Goal: Task Accomplishment & Management: Complete application form

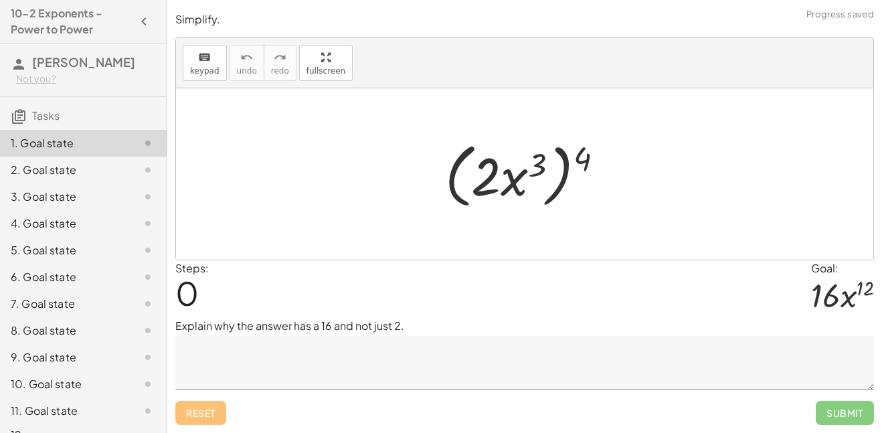
click at [583, 159] on div at bounding box center [529, 174] width 183 height 77
drag, startPoint x: 583, startPoint y: 159, endPoint x: 542, endPoint y: 167, distance: 41.6
click at [542, 167] on div at bounding box center [529, 174] width 183 height 77
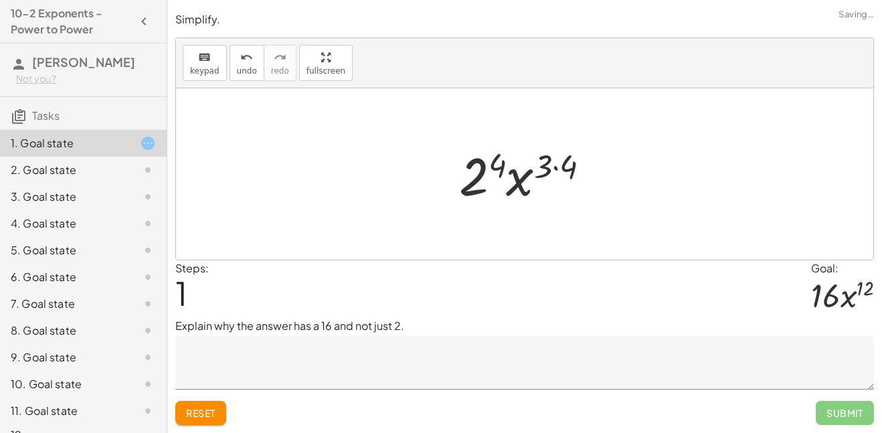
click at [550, 166] on div at bounding box center [529, 174] width 155 height 69
click at [553, 167] on div at bounding box center [529, 174] width 155 height 69
click at [502, 163] on div at bounding box center [529, 174] width 140 height 69
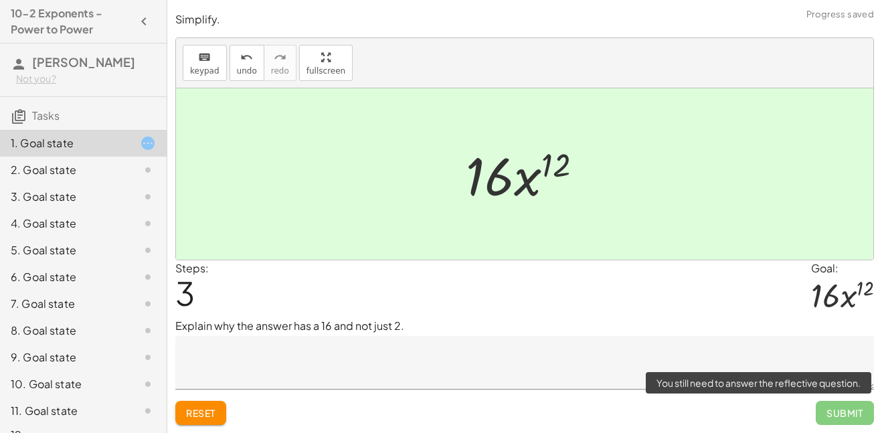
click at [855, 419] on span "Submit" at bounding box center [844, 413] width 58 height 24
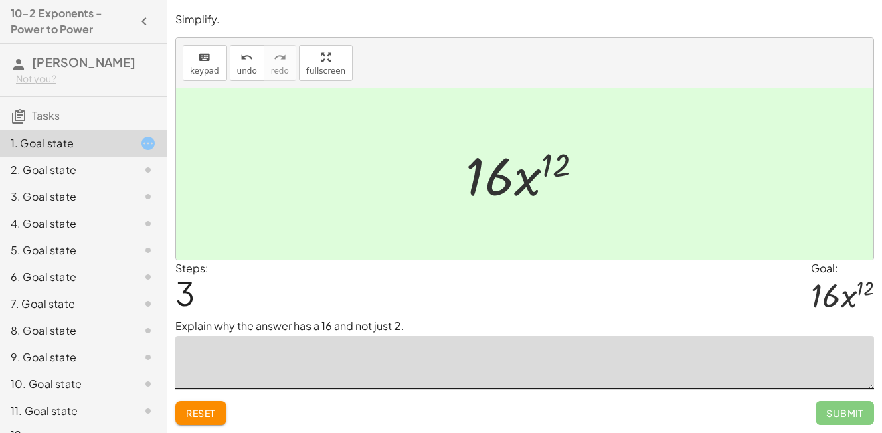
click at [595, 358] on textarea at bounding box center [524, 363] width 698 height 54
click at [498, 178] on div at bounding box center [529, 174] width 141 height 69
type textarea "*"
click at [266, 352] on textarea "**********" at bounding box center [524, 363] width 698 height 54
click at [344, 356] on textarea "**********" at bounding box center [524, 363] width 698 height 54
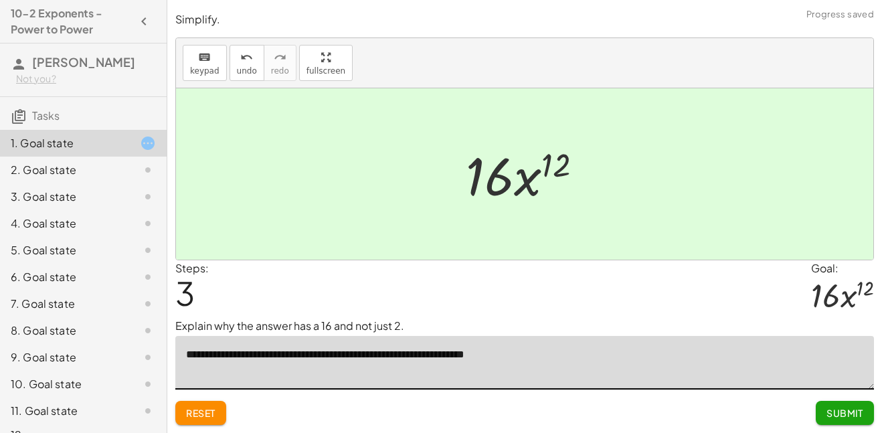
click at [470, 354] on textarea "**********" at bounding box center [524, 363] width 698 height 54
click at [544, 360] on textarea "**********" at bounding box center [524, 363] width 698 height 54
click at [595, 358] on textarea "**********" at bounding box center [524, 363] width 698 height 54
click at [702, 359] on textarea "**********" at bounding box center [524, 363] width 698 height 54
type textarea "**********"
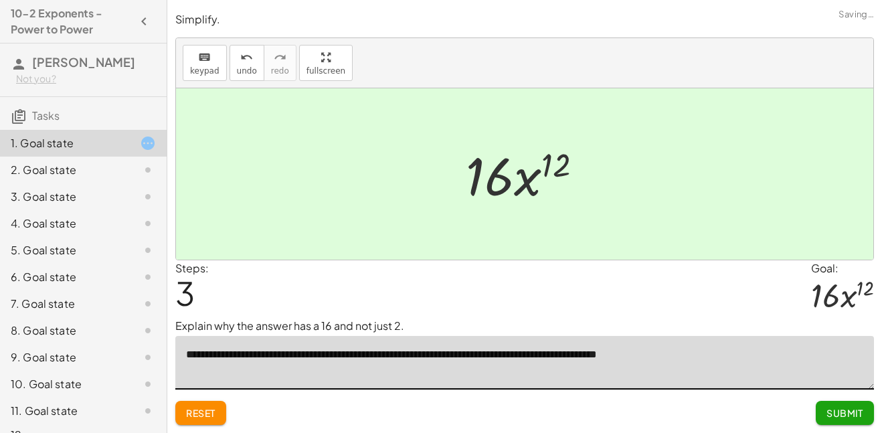
click at [859, 422] on button "Submit" at bounding box center [844, 413] width 58 height 24
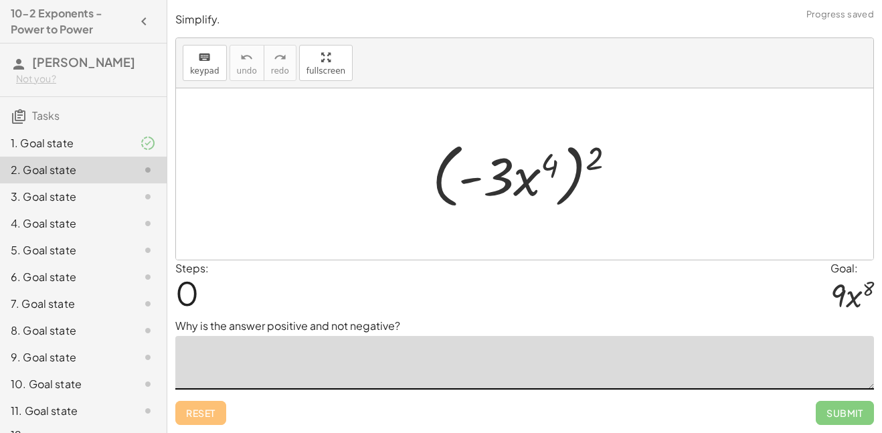
click at [484, 369] on textarea at bounding box center [524, 363] width 698 height 54
click at [599, 161] on div at bounding box center [528, 174] width 207 height 77
click at [593, 161] on div at bounding box center [528, 174] width 207 height 77
click at [597, 161] on div at bounding box center [528, 174] width 207 height 77
drag, startPoint x: 588, startPoint y: 164, endPoint x: 488, endPoint y: 185, distance: 101.9
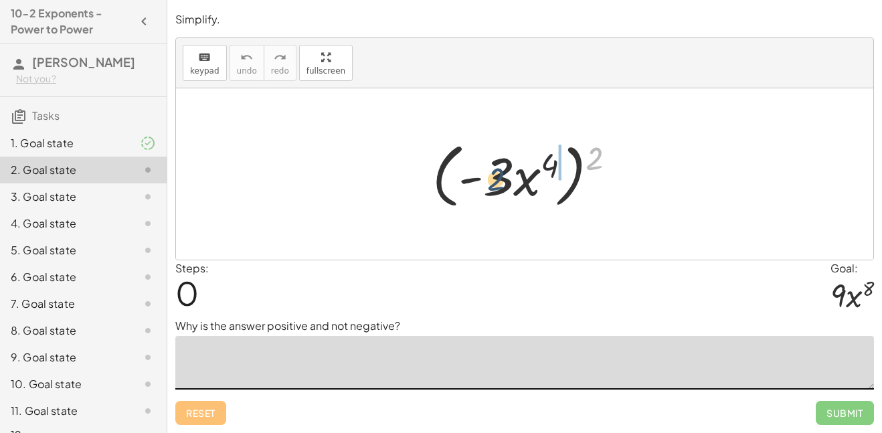
click at [488, 185] on div at bounding box center [528, 174] width 207 height 77
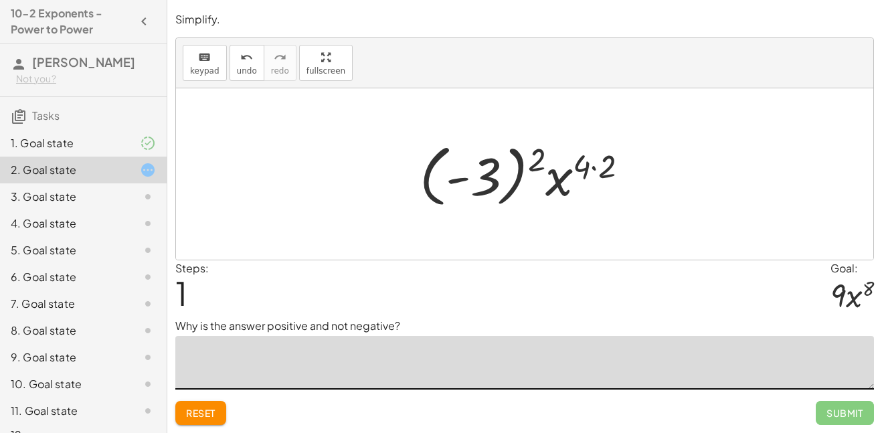
click at [599, 163] on div at bounding box center [529, 174] width 233 height 74
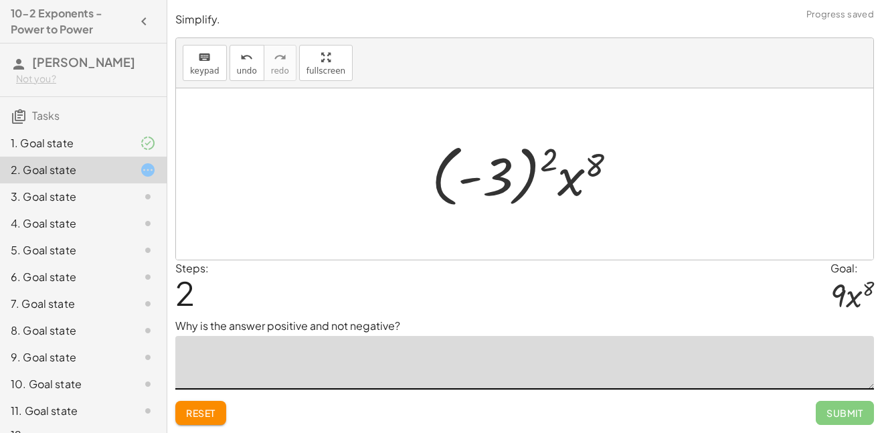
click at [548, 162] on div at bounding box center [529, 174] width 209 height 74
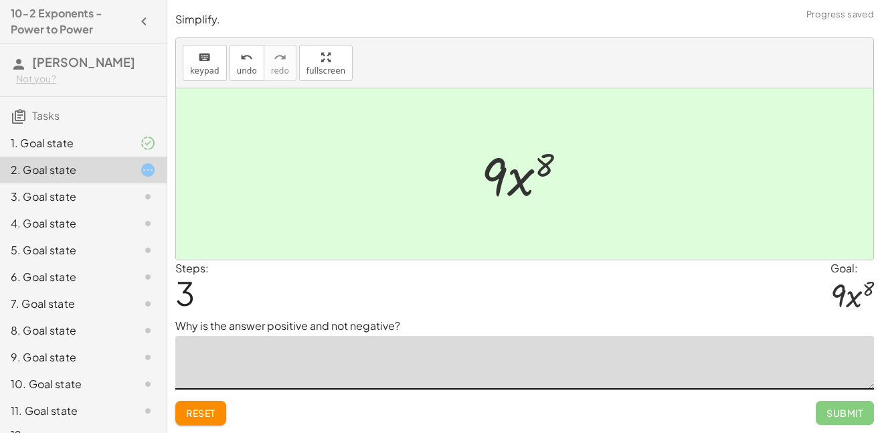
click at [632, 365] on textarea at bounding box center [524, 363] width 698 height 54
click at [342, 355] on textarea "**********" at bounding box center [524, 363] width 698 height 54
click at [407, 357] on textarea "**********" at bounding box center [524, 363] width 698 height 54
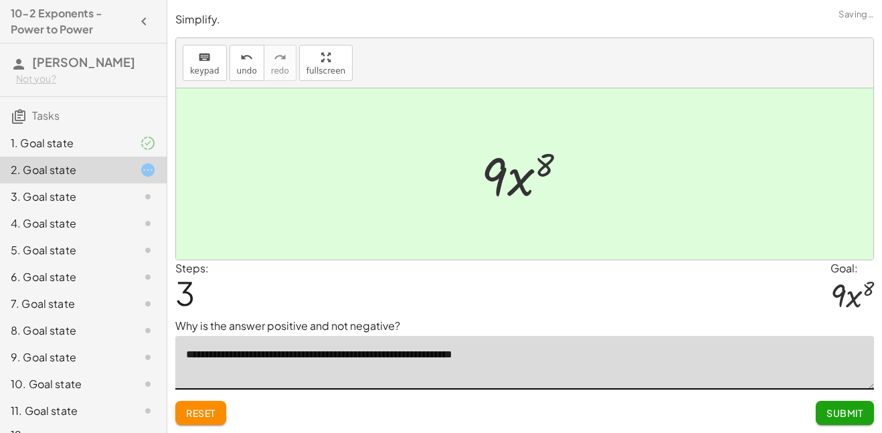
click at [455, 350] on textarea "**********" at bounding box center [524, 363] width 698 height 54
click at [546, 356] on textarea "**********" at bounding box center [524, 363] width 698 height 54
type textarea "**********"
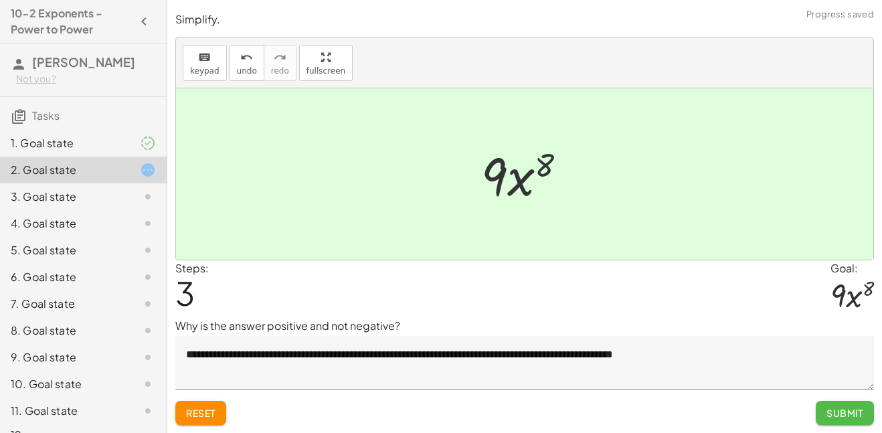
click at [855, 413] on span "Submit" at bounding box center [844, 413] width 37 height 12
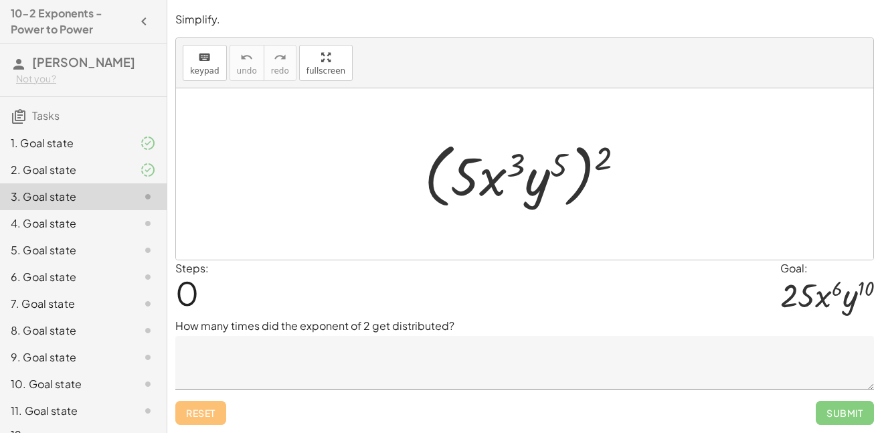
click at [413, 330] on p "How many times did the exponent of 2 get distributed?" at bounding box center [524, 326] width 698 height 16
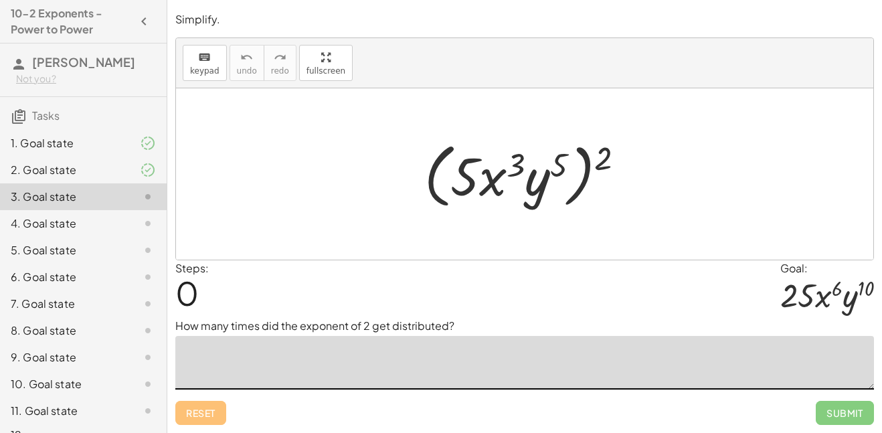
click at [417, 341] on textarea at bounding box center [524, 363] width 698 height 54
drag, startPoint x: 598, startPoint y: 152, endPoint x: 484, endPoint y: 172, distance: 115.3
click at [484, 172] on div at bounding box center [529, 174] width 224 height 77
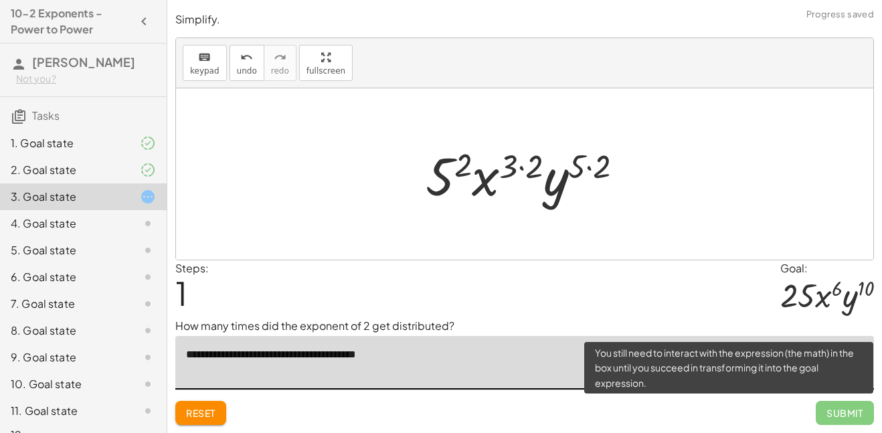
type textarea "**********"
click at [857, 415] on span "Submit" at bounding box center [844, 413] width 58 height 24
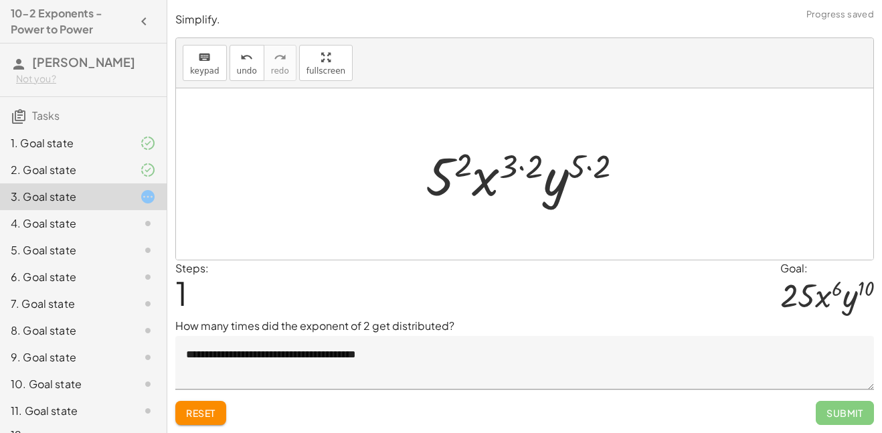
click at [595, 165] on div at bounding box center [530, 174] width 222 height 69
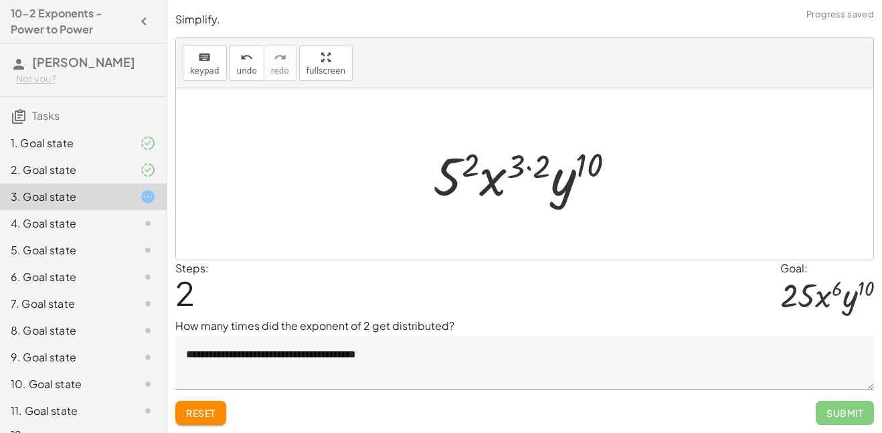
click at [526, 172] on div at bounding box center [529, 174] width 207 height 69
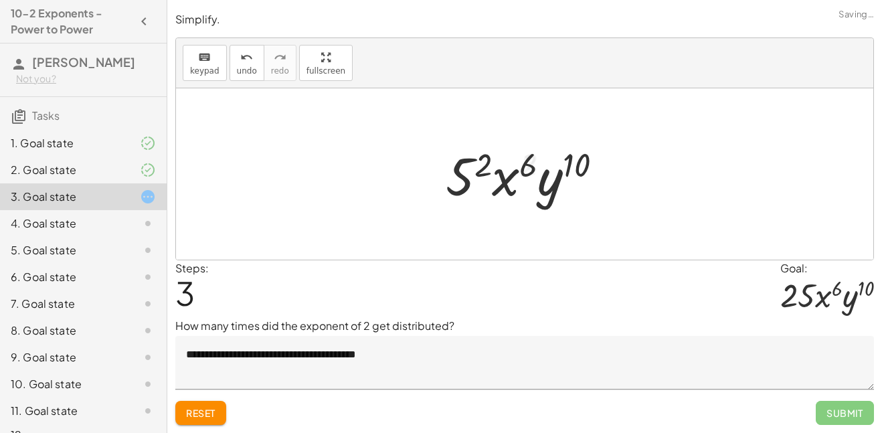
click at [480, 168] on div at bounding box center [529, 174] width 181 height 69
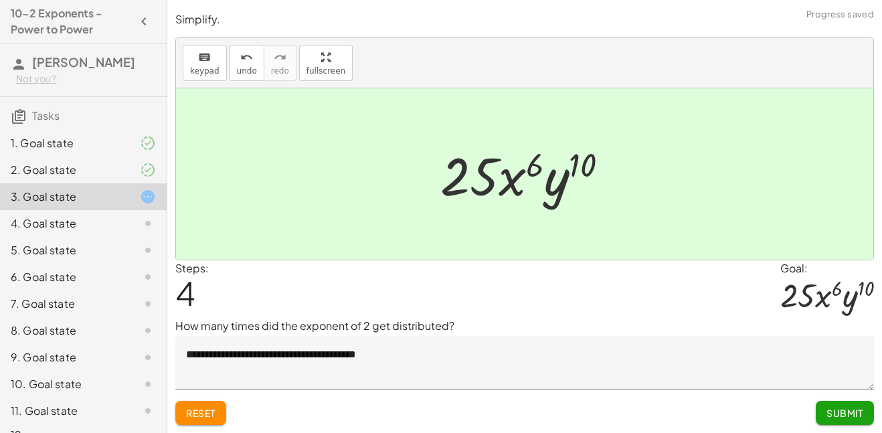
click at [829, 411] on span "Submit" at bounding box center [844, 413] width 37 height 12
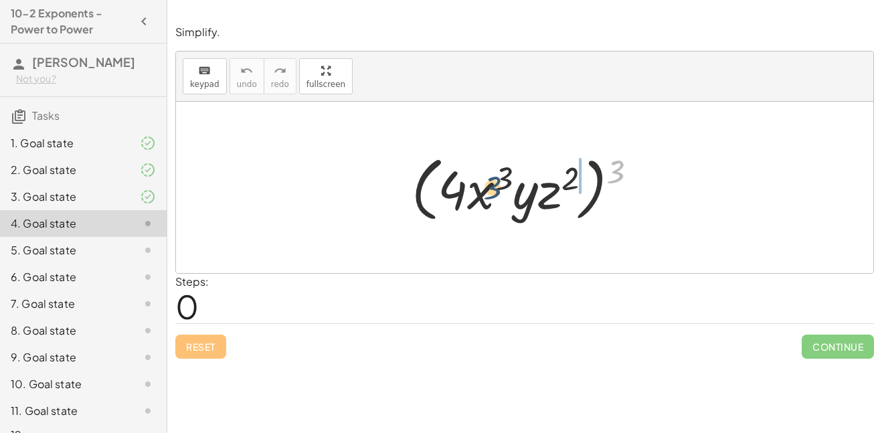
drag, startPoint x: 611, startPoint y: 165, endPoint x: 470, endPoint y: 175, distance: 141.5
click at [470, 175] on div at bounding box center [529, 187] width 249 height 77
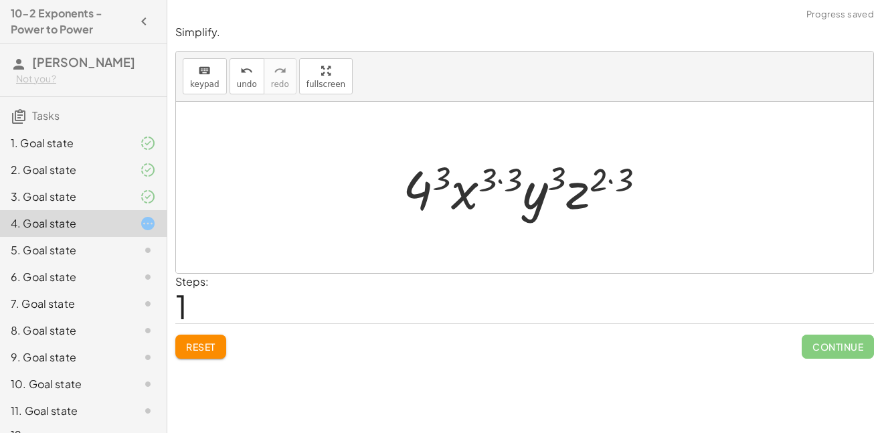
click at [554, 296] on div "Steps: 1" at bounding box center [524, 298] width 698 height 49
click at [440, 179] on div at bounding box center [529, 187] width 267 height 69
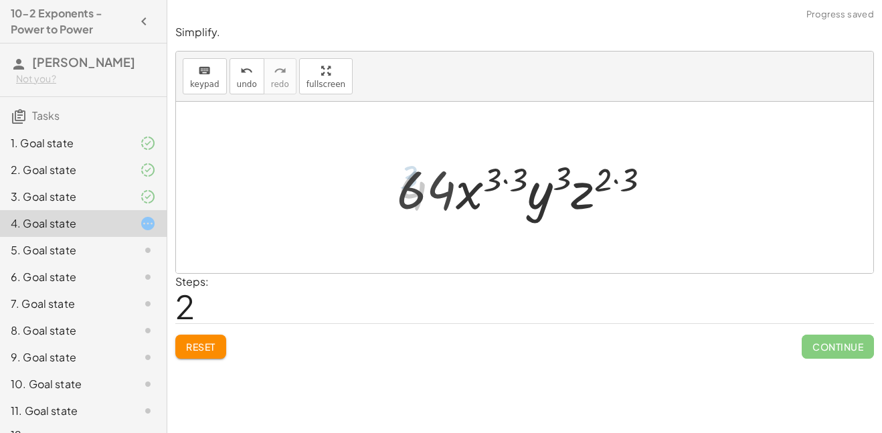
click at [498, 185] on div at bounding box center [529, 187] width 278 height 69
click at [504, 180] on div at bounding box center [529, 187] width 278 height 69
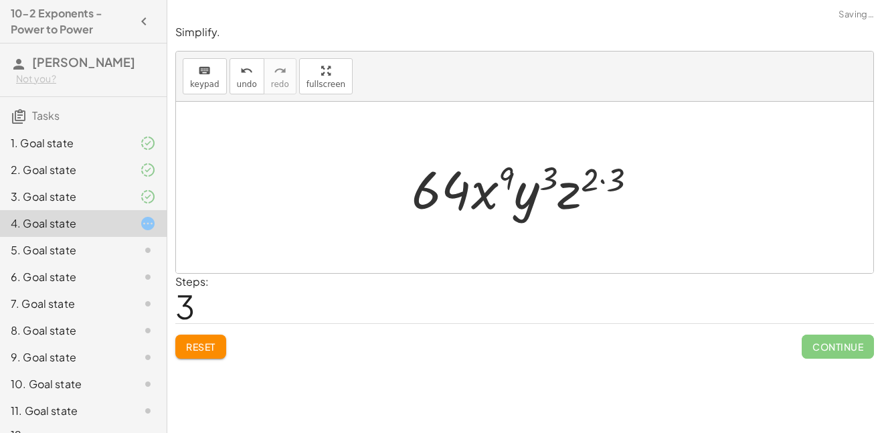
click at [550, 181] on div at bounding box center [529, 187] width 249 height 69
click at [608, 181] on div at bounding box center [529, 187] width 249 height 69
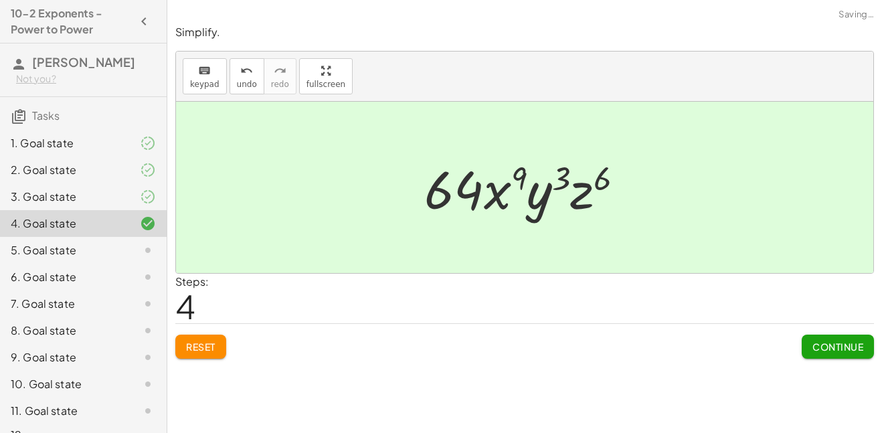
click at [601, 183] on div at bounding box center [529, 187] width 224 height 69
click at [817, 338] on button "Continue" at bounding box center [837, 346] width 72 height 24
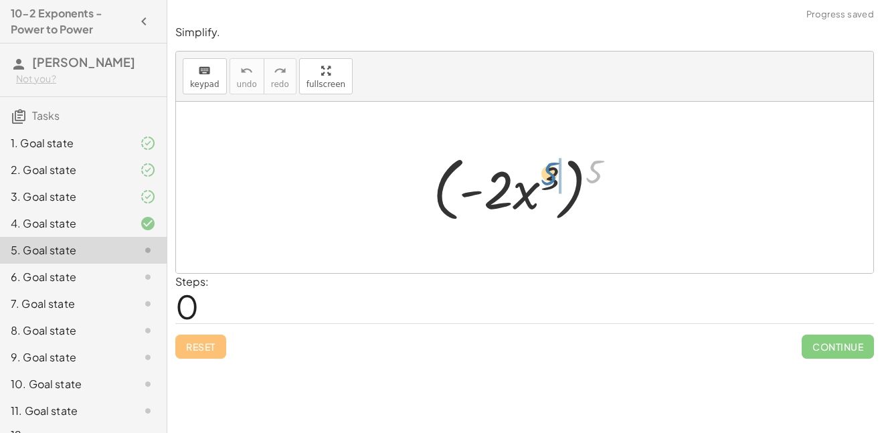
drag, startPoint x: 592, startPoint y: 177, endPoint x: 547, endPoint y: 180, distance: 44.9
click at [547, 180] on div at bounding box center [529, 187] width 207 height 77
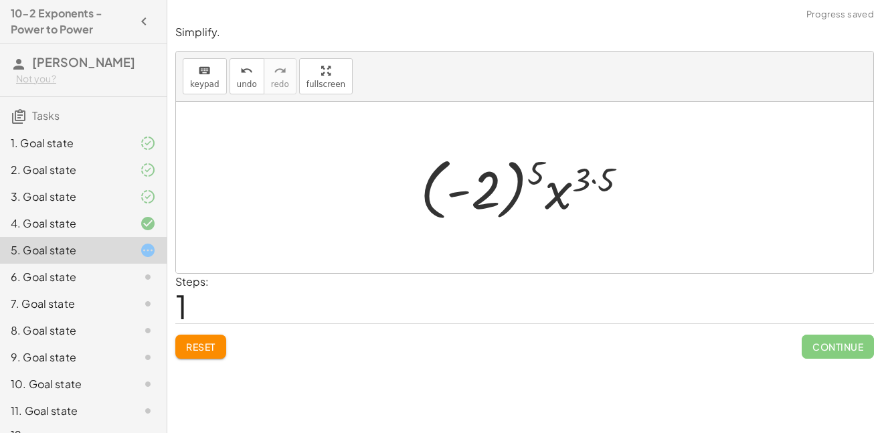
click at [590, 184] on div at bounding box center [528, 187] width 231 height 74
click at [527, 173] on div at bounding box center [528, 187] width 231 height 74
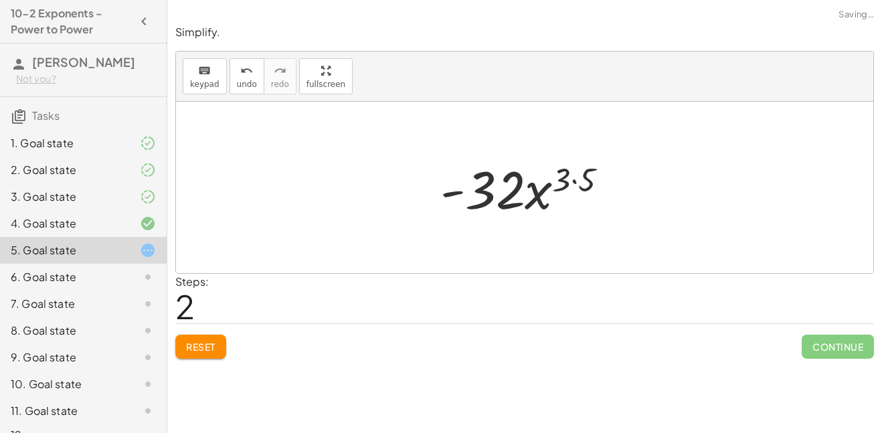
click at [576, 179] on div at bounding box center [529, 187] width 192 height 69
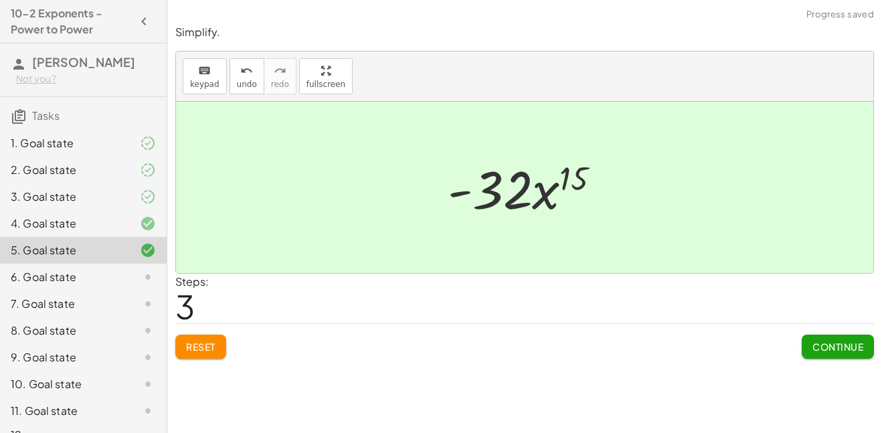
click at [807, 342] on button "Continue" at bounding box center [837, 346] width 72 height 24
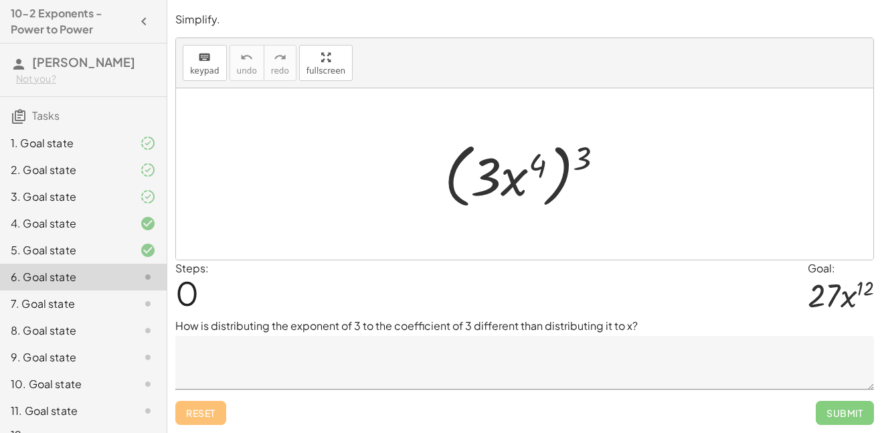
click at [587, 161] on div at bounding box center [529, 174] width 184 height 77
click at [537, 169] on div at bounding box center [529, 174] width 184 height 77
click at [584, 160] on div at bounding box center [529, 174] width 184 height 77
drag, startPoint x: 584, startPoint y: 160, endPoint x: 537, endPoint y: 168, distance: 47.5
click at [537, 168] on div at bounding box center [529, 174] width 184 height 77
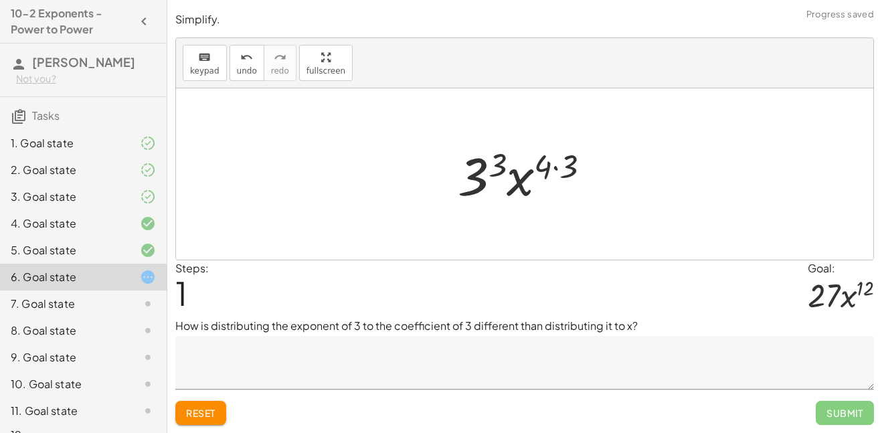
click at [555, 166] on div at bounding box center [529, 174] width 157 height 69
click at [502, 169] on div at bounding box center [529, 174] width 142 height 69
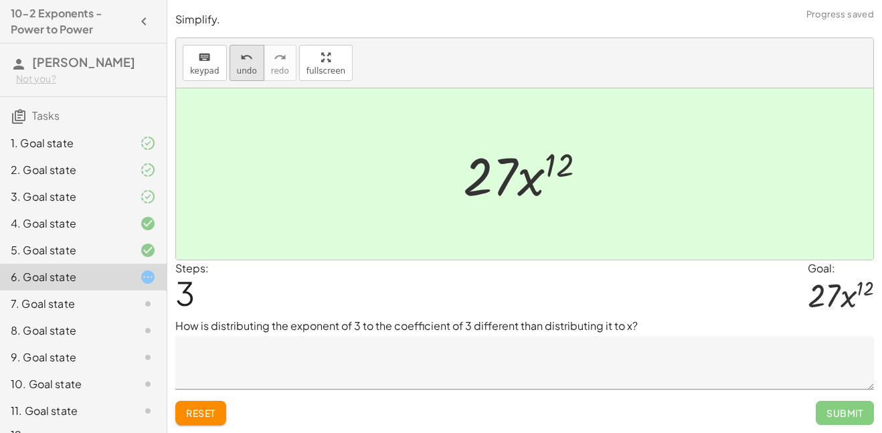
click at [239, 76] on button "undo undo" at bounding box center [246, 63] width 35 height 36
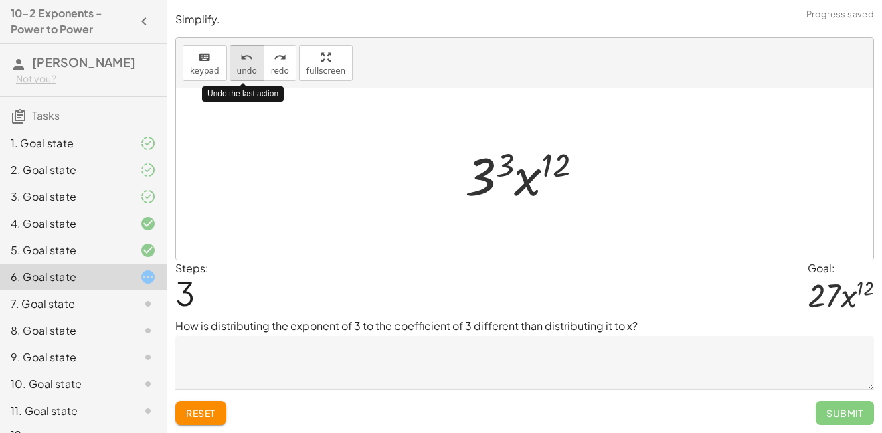
click at [239, 76] on button "undo undo" at bounding box center [246, 63] width 35 height 36
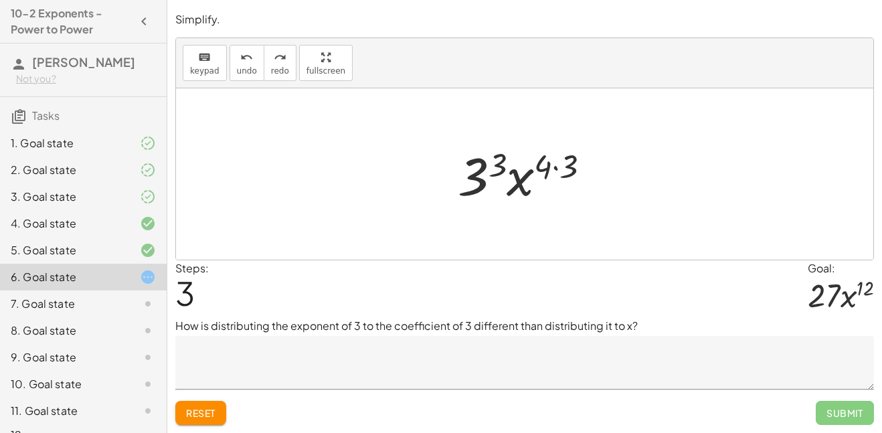
click at [326, 348] on textarea at bounding box center [524, 363] width 698 height 54
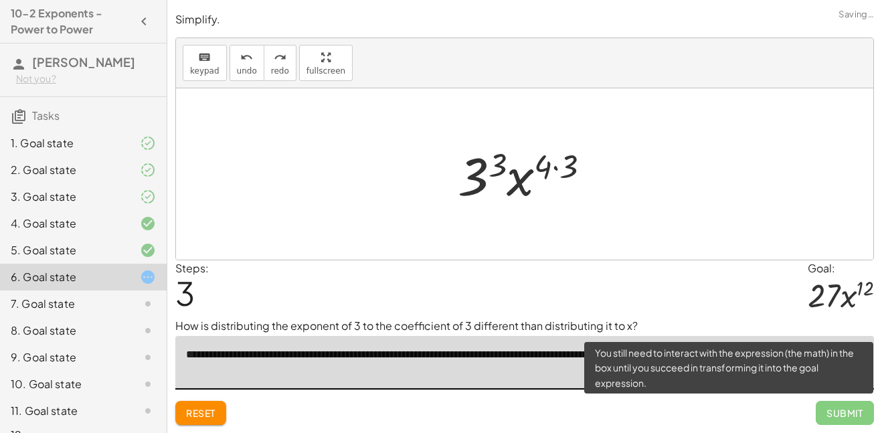
click at [838, 413] on span "Submit" at bounding box center [844, 413] width 58 height 24
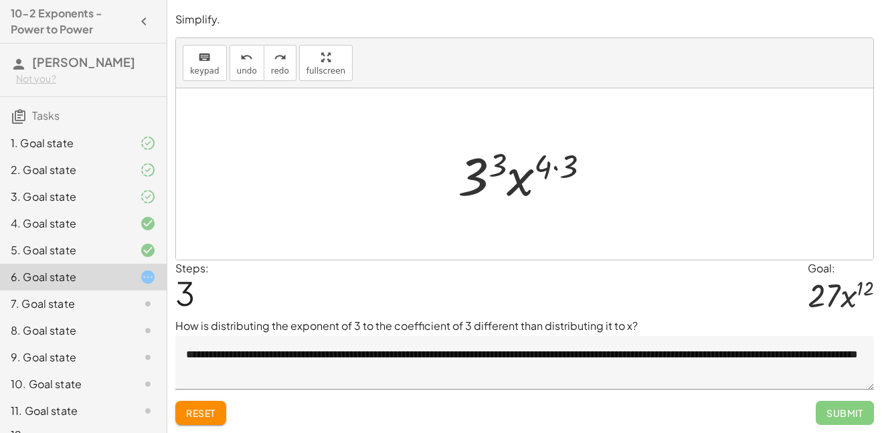
click at [500, 162] on div at bounding box center [529, 174] width 157 height 69
click at [555, 171] on div at bounding box center [529, 174] width 162 height 69
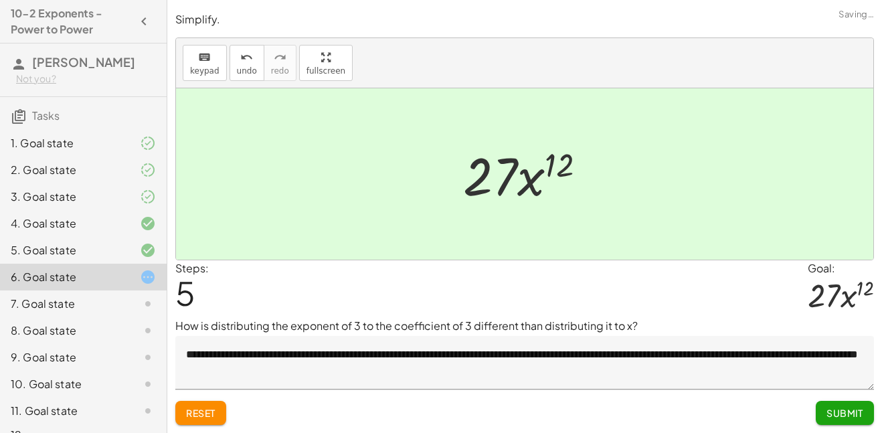
click at [303, 374] on textarea "**********" at bounding box center [524, 363] width 698 height 54
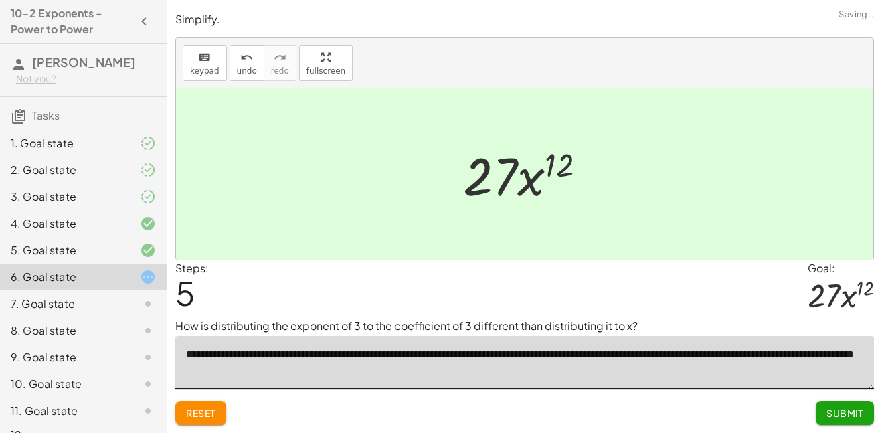
type textarea "**********"
click at [833, 413] on span "Submit" at bounding box center [844, 413] width 37 height 12
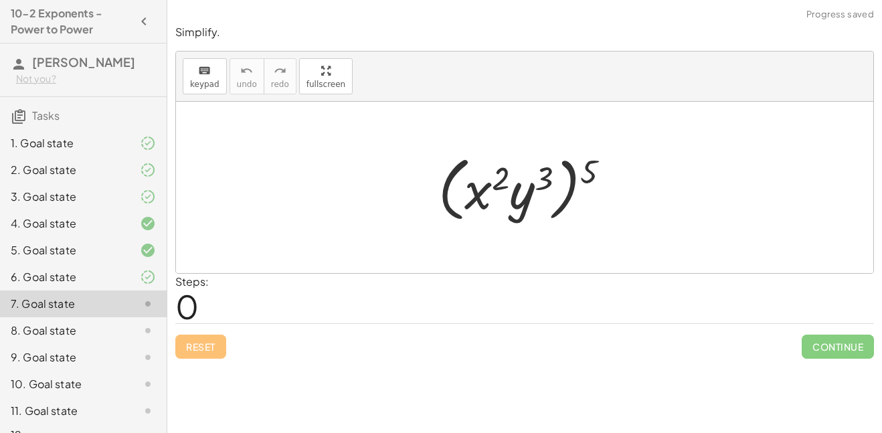
click at [585, 171] on div at bounding box center [528, 187] width 195 height 77
drag, startPoint x: 586, startPoint y: 171, endPoint x: 506, endPoint y: 177, distance: 80.4
click at [506, 177] on div at bounding box center [528, 187] width 195 height 77
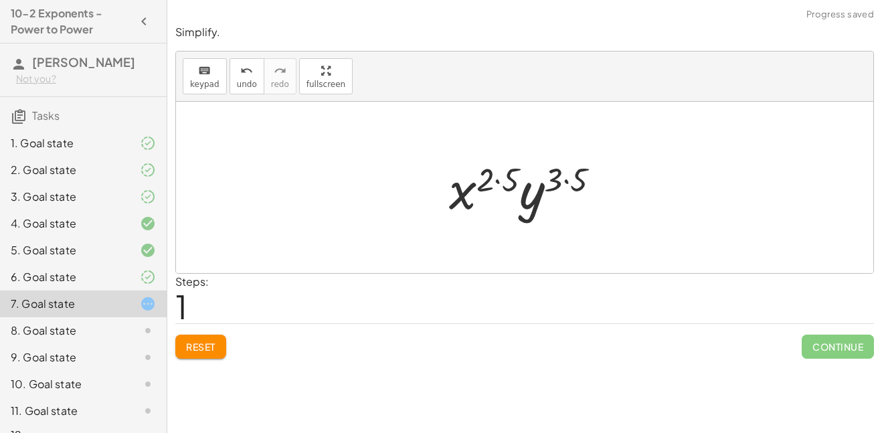
click at [574, 183] on div at bounding box center [529, 187] width 175 height 69
click at [508, 183] on div at bounding box center [529, 187] width 161 height 69
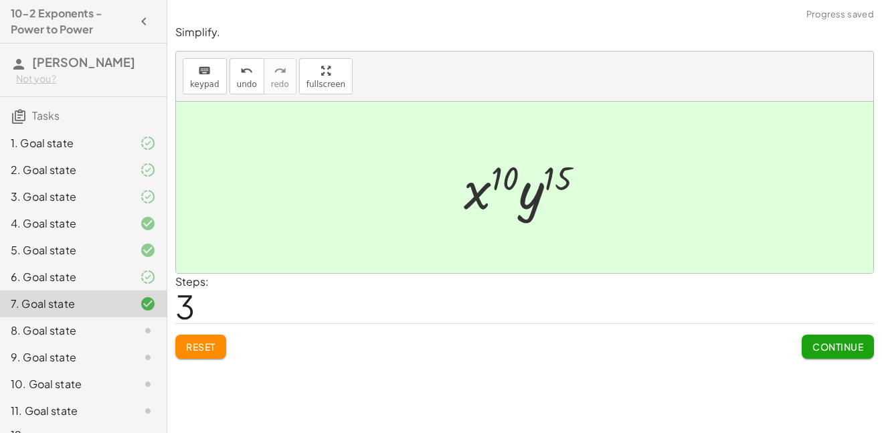
click at [822, 350] on span "Continue" at bounding box center [837, 346] width 51 height 12
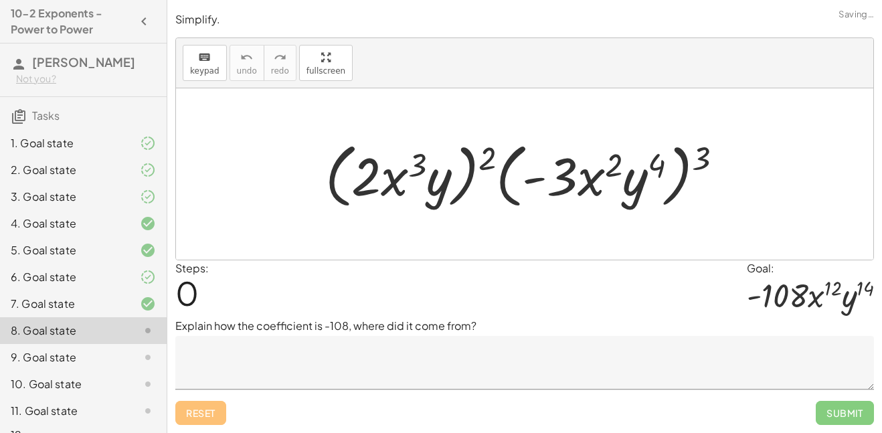
click at [353, 361] on textarea at bounding box center [524, 363] width 698 height 54
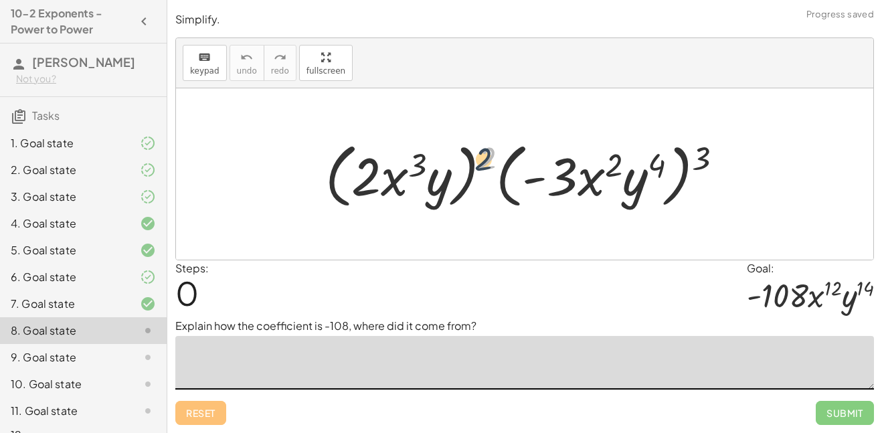
drag, startPoint x: 483, startPoint y: 161, endPoint x: 476, endPoint y: 163, distance: 7.5
click at [476, 163] on div at bounding box center [529, 174] width 422 height 77
click at [483, 167] on div at bounding box center [529, 174] width 422 height 77
click at [410, 359] on textarea at bounding box center [524, 363] width 698 height 54
drag, startPoint x: 489, startPoint y: 161, endPoint x: 413, endPoint y: 175, distance: 77.7
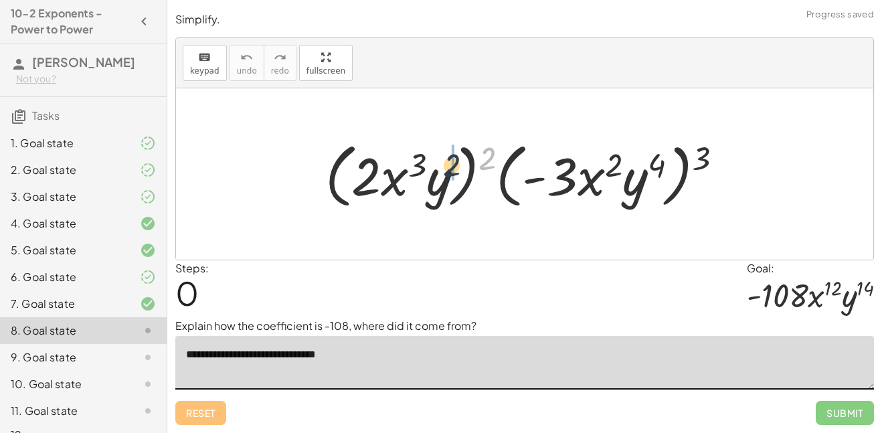
click at [413, 175] on div at bounding box center [529, 174] width 422 height 77
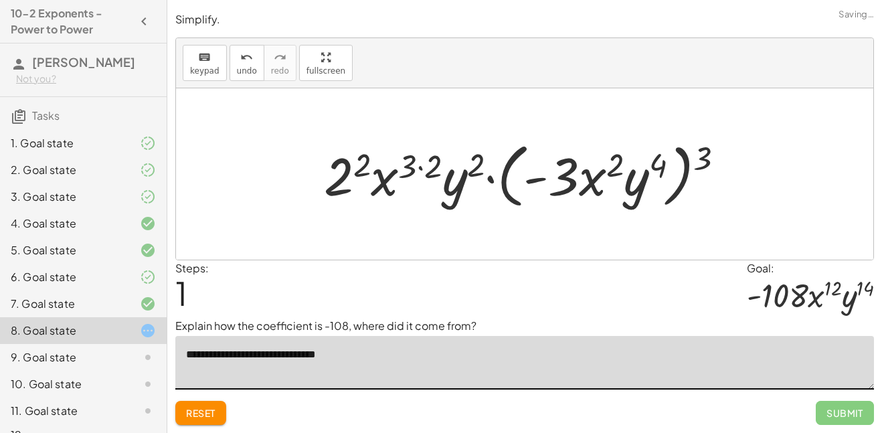
click at [431, 169] on div at bounding box center [529, 174] width 425 height 77
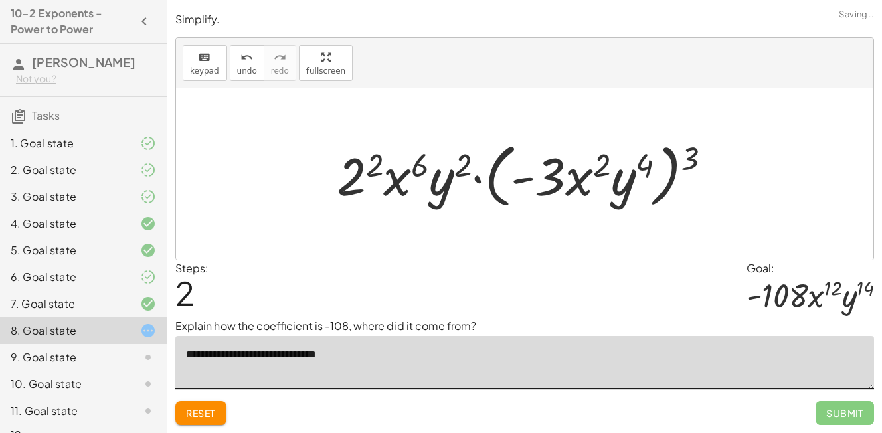
click at [461, 171] on div at bounding box center [529, 174] width 399 height 77
click at [379, 165] on div at bounding box center [529, 174] width 399 height 77
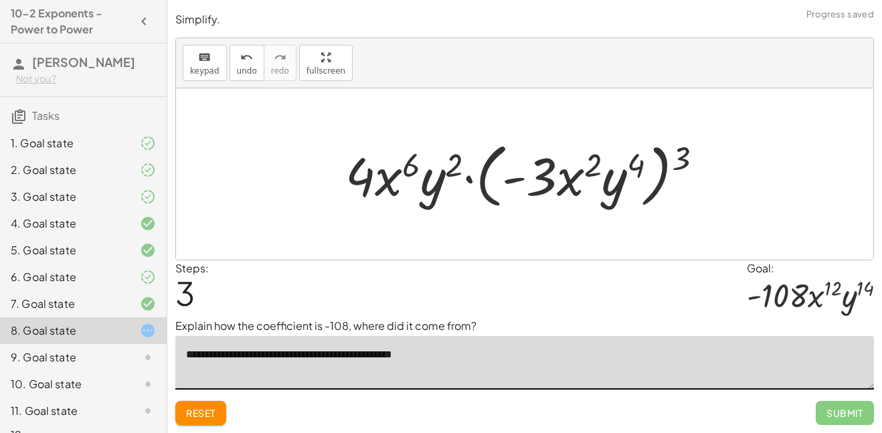
click at [678, 163] on div at bounding box center [528, 174] width 381 height 77
drag, startPoint x: 679, startPoint y: 163, endPoint x: 595, endPoint y: 168, distance: 84.4
click at [595, 168] on div at bounding box center [528, 174] width 381 height 77
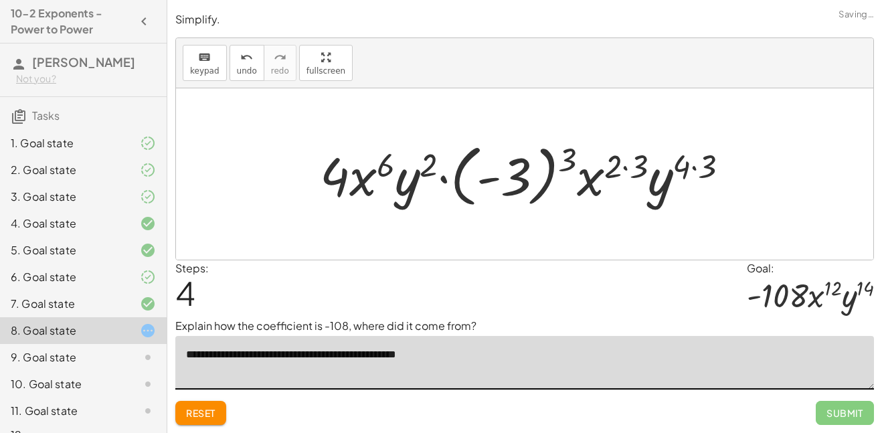
click at [348, 358] on textarea "**********" at bounding box center [524, 363] width 698 height 54
click at [518, 358] on textarea "**********" at bounding box center [524, 363] width 698 height 54
click at [562, 170] on div at bounding box center [529, 174] width 433 height 74
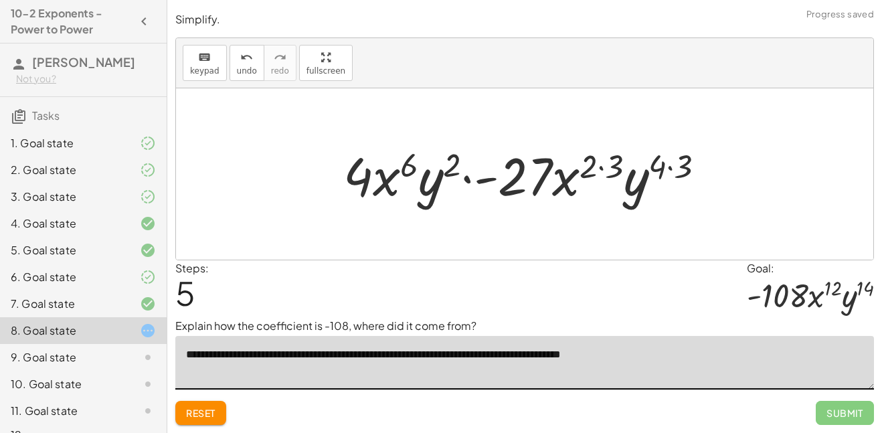
click at [606, 165] on div at bounding box center [528, 174] width 385 height 69
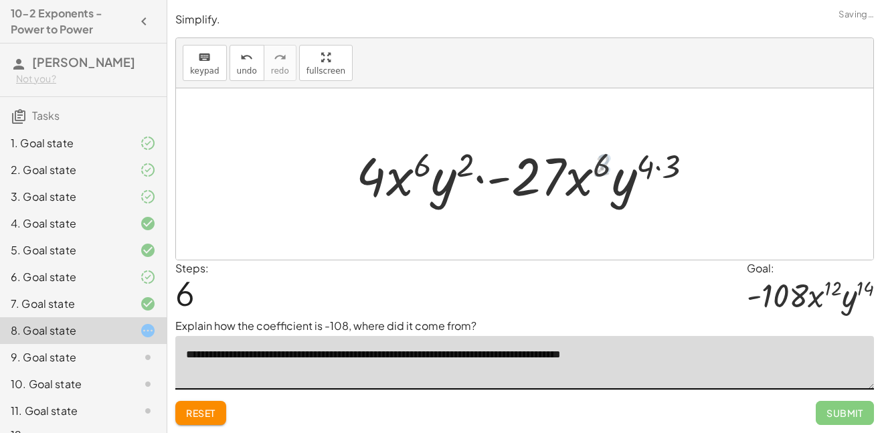
click at [663, 170] on div at bounding box center [530, 174] width 360 height 69
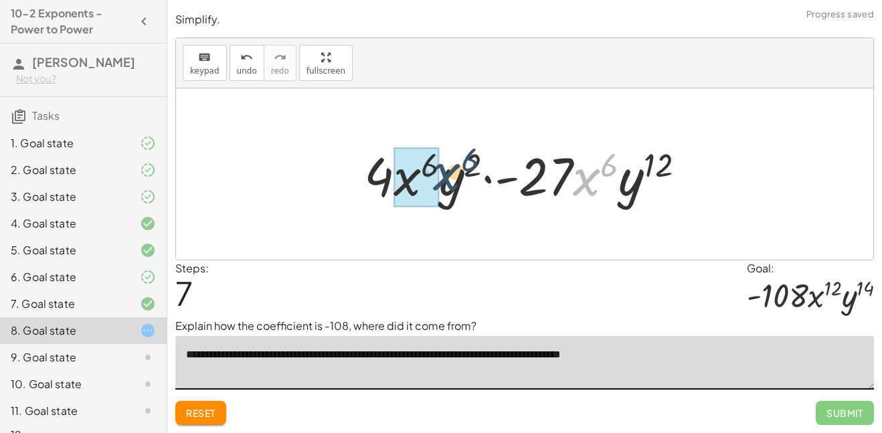
drag, startPoint x: 592, startPoint y: 187, endPoint x: 415, endPoint y: 190, distance: 176.6
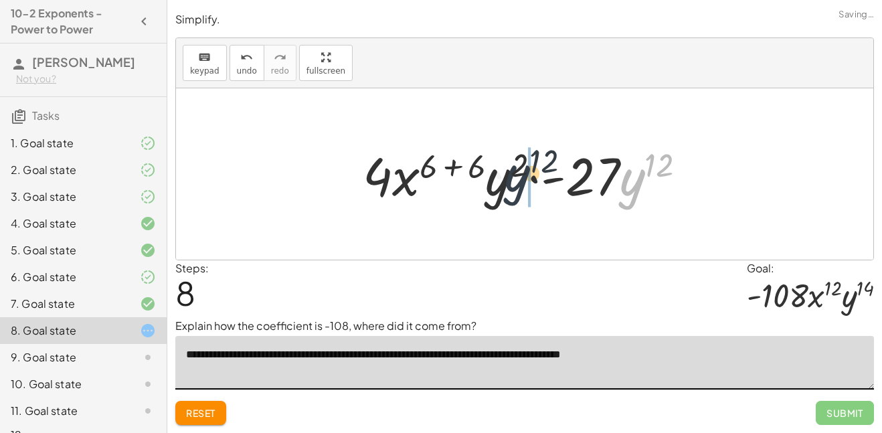
drag, startPoint x: 637, startPoint y: 176, endPoint x: 516, endPoint y: 171, distance: 120.5
click at [516, 171] on div at bounding box center [529, 174] width 347 height 69
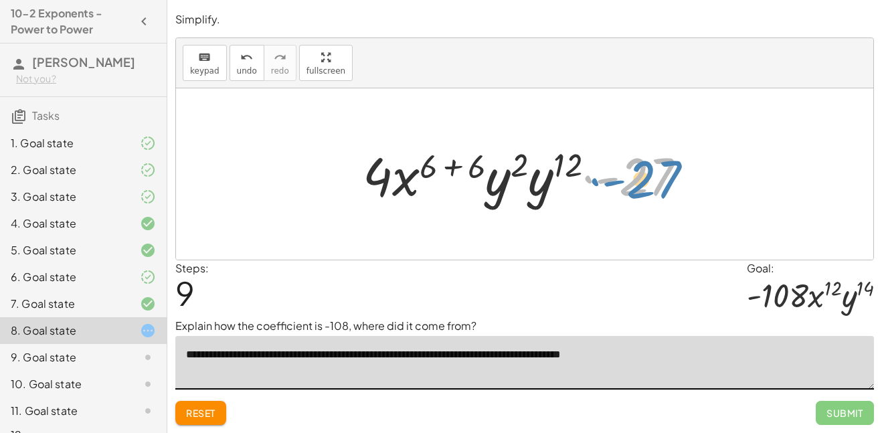
drag, startPoint x: 661, startPoint y: 174, endPoint x: 714, endPoint y: 179, distance: 53.1
click at [714, 179] on div "· ( · 2 · x 3 · y ) 2 · ( · - 3 · x 2 · y 4 ) 3 · 2 2 · x ( · 3 · 2 ) · y 2 · (…" at bounding box center [524, 173] width 697 height 171
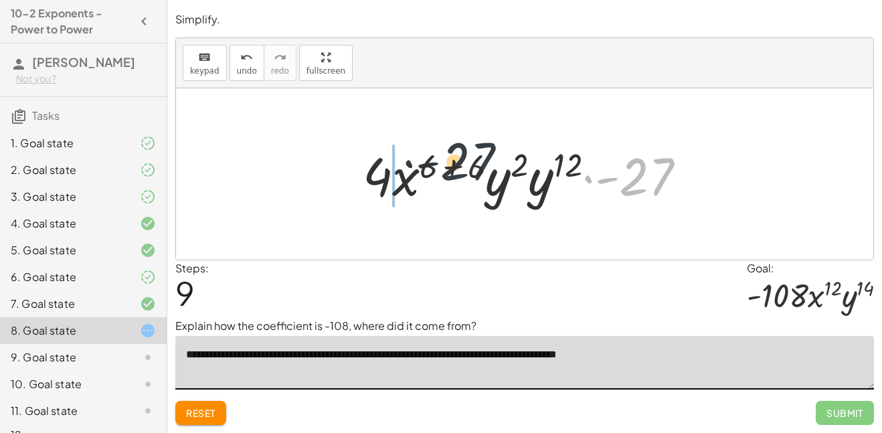
drag, startPoint x: 642, startPoint y: 182, endPoint x: 376, endPoint y: 167, distance: 266.6
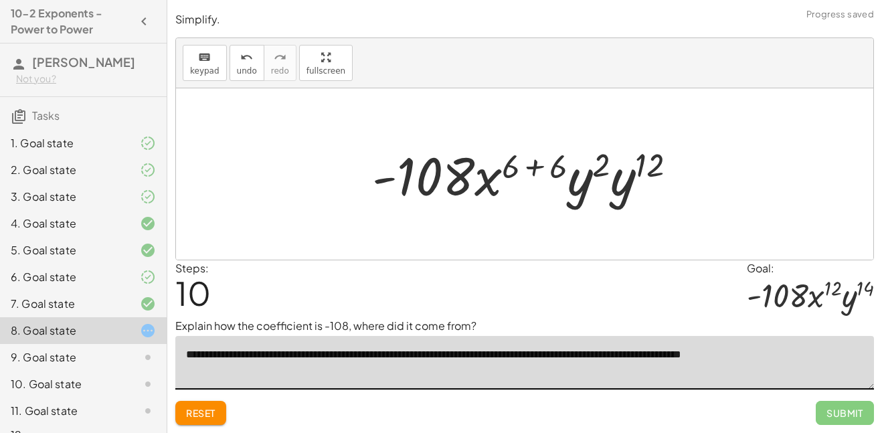
click at [572, 355] on textarea "**********" at bounding box center [524, 363] width 698 height 54
type textarea "**********"
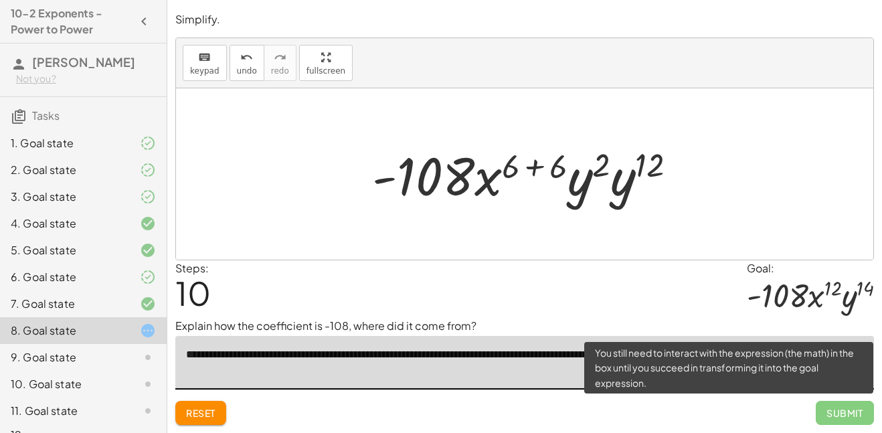
click at [851, 408] on span "Submit" at bounding box center [844, 413] width 58 height 24
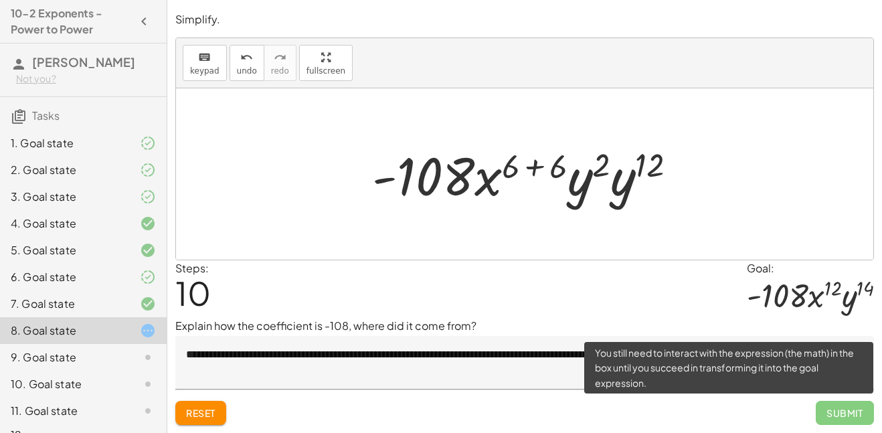
click at [845, 413] on span "Submit" at bounding box center [844, 413] width 58 height 24
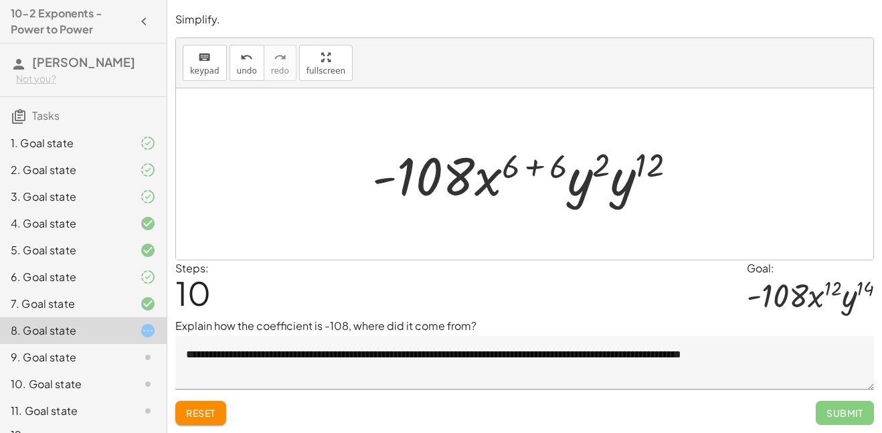
click at [535, 171] on div at bounding box center [529, 174] width 328 height 69
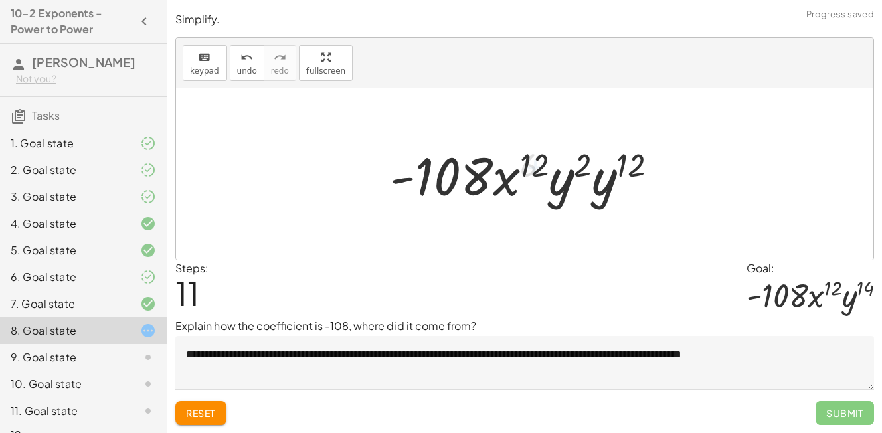
click at [585, 171] on div at bounding box center [529, 174] width 292 height 69
drag, startPoint x: 597, startPoint y: 175, endPoint x: 569, endPoint y: 176, distance: 28.8
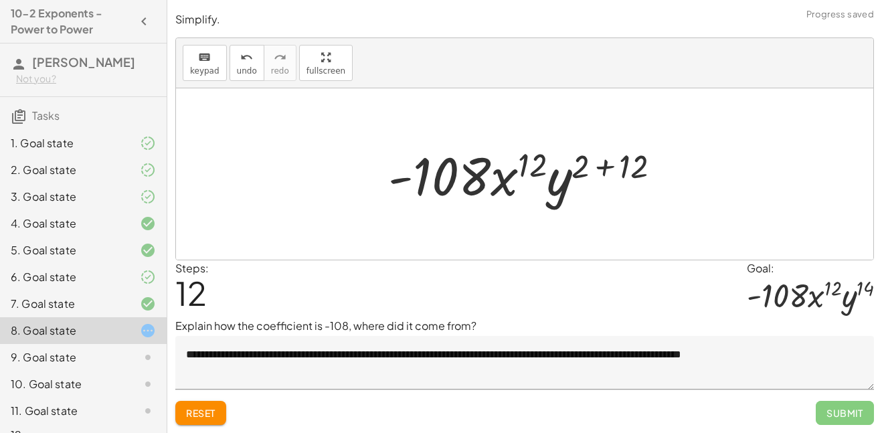
click at [597, 173] on div at bounding box center [529, 174] width 296 height 69
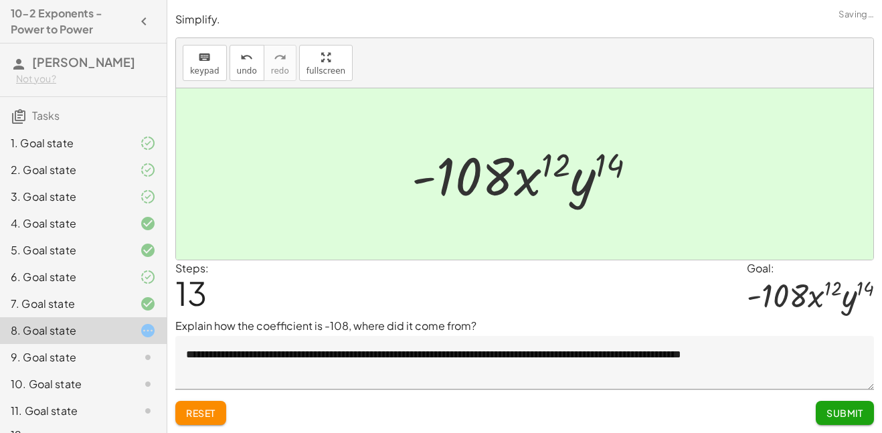
click at [834, 414] on span "Submit" at bounding box center [844, 413] width 37 height 12
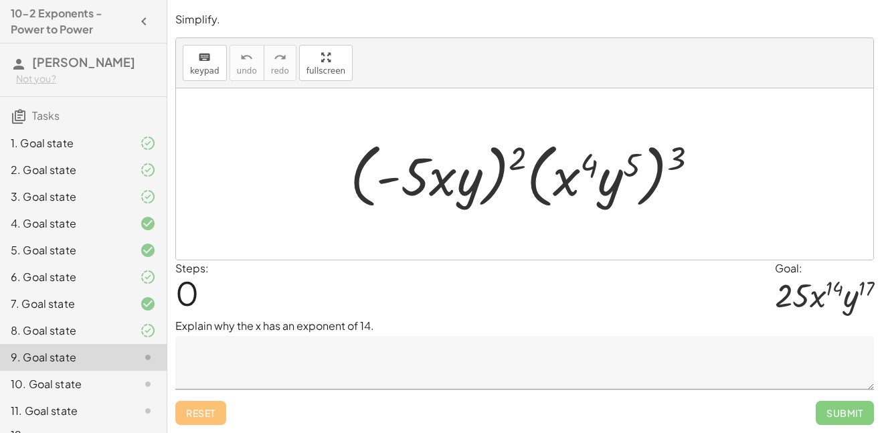
scroll to position [40, 0]
